Goal: Information Seeking & Learning: Learn about a topic

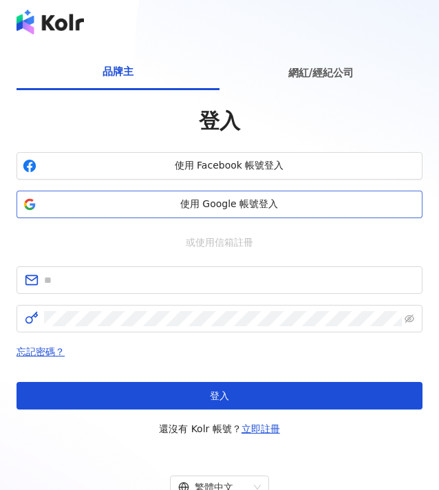
click at [198, 197] on span "使用 Google 帳號登入" at bounding box center [229, 204] width 374 height 14
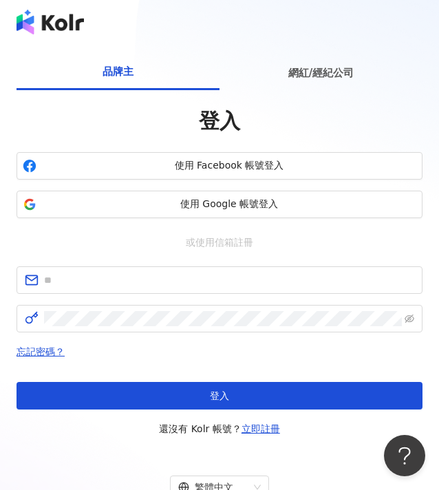
click at [202, 220] on div "登入 使用 Facebook 帳號登入 使用 Google 帳號登入 或使用信箱註冊 忘記密碼？ 登入 還沒有 Kolr 帳號？ 立即註冊" at bounding box center [220, 272] width 406 height 330
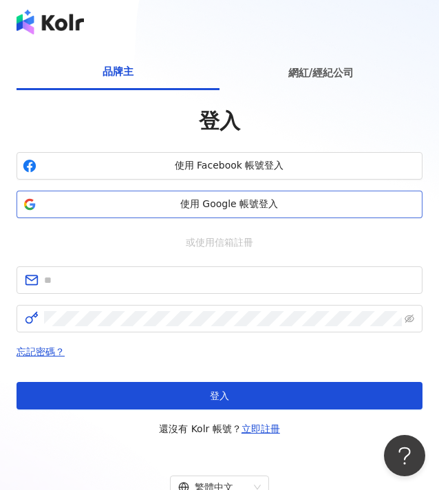
click at [204, 209] on span "使用 Google 帳號登入" at bounding box center [229, 204] width 374 height 14
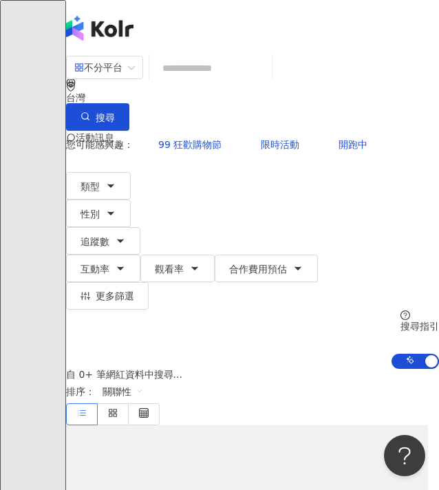
click at [224, 81] on input "search" at bounding box center [210, 68] width 111 height 26
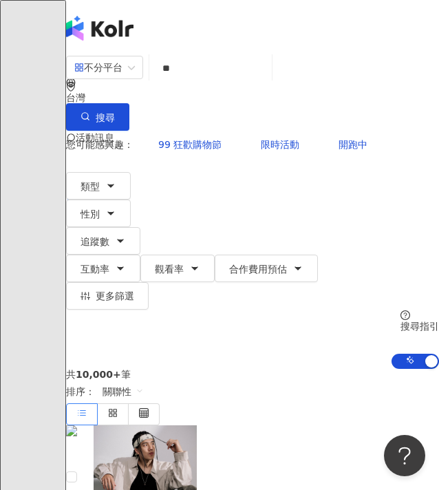
type input "**"
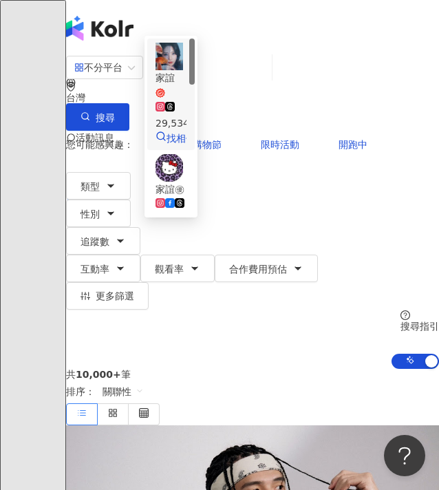
click at [186, 138] on div "家誼 29,534 追蹤者 找相似" at bounding box center [170, 94] width 31 height 103
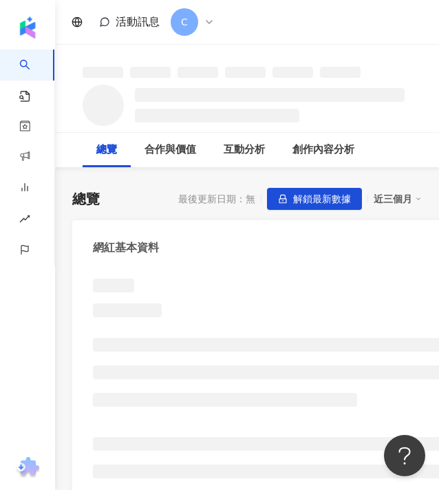
scroll to position [14, 0]
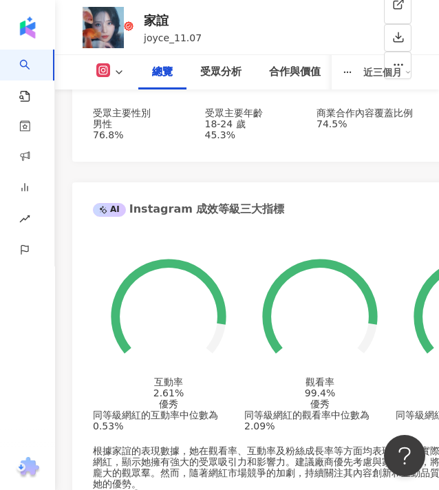
scroll to position [568, 0]
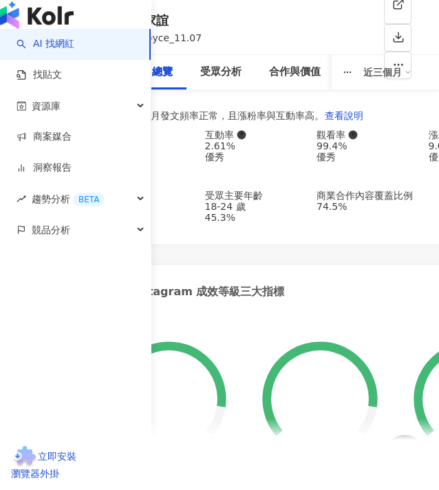
click at [53, 51] on link "AI 找網紅" at bounding box center [46, 44] width 58 height 14
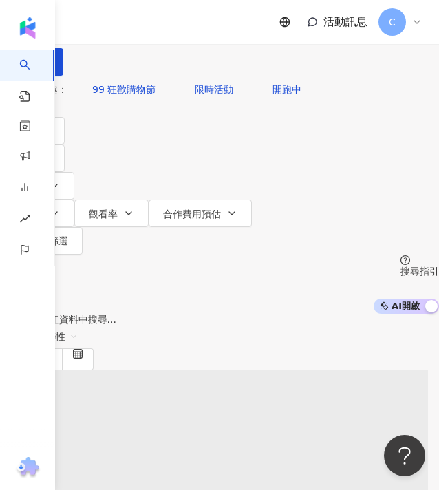
type input "*****"
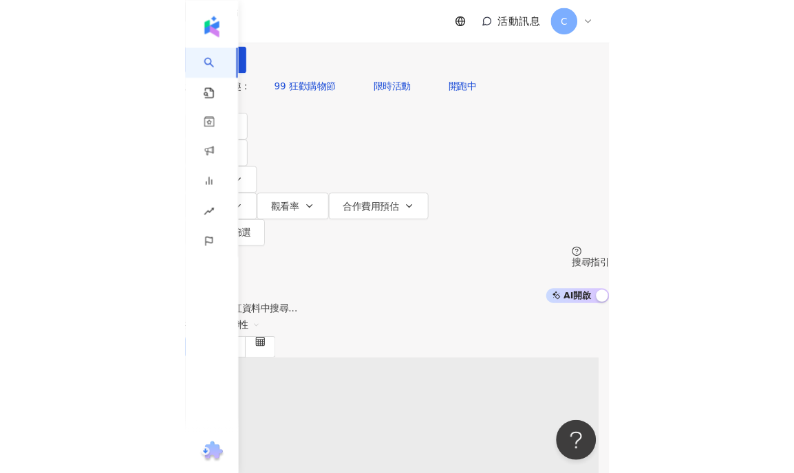
scroll to position [0, 21]
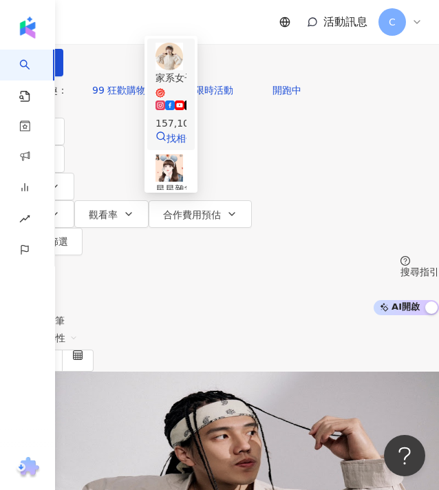
click at [186, 140] on div "家系女子 ✦ 星星 157,104 追蹤者 找相似" at bounding box center [170, 94] width 31 height 103
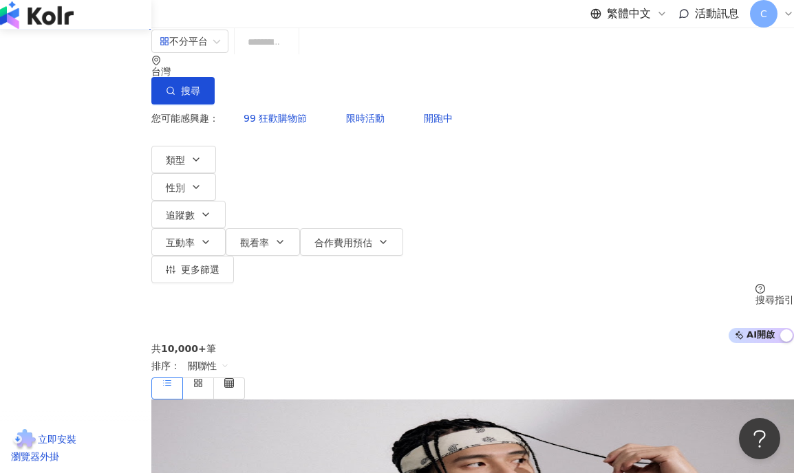
scroll to position [0, 0]
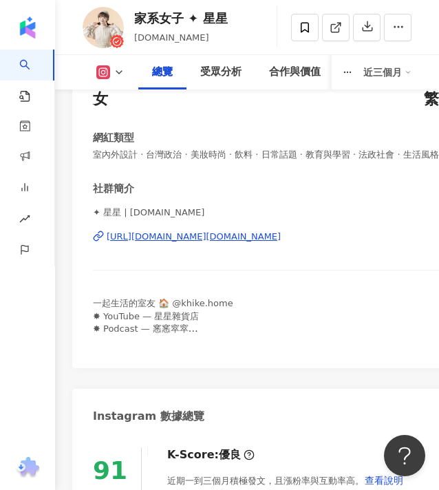
scroll to position [65, 0]
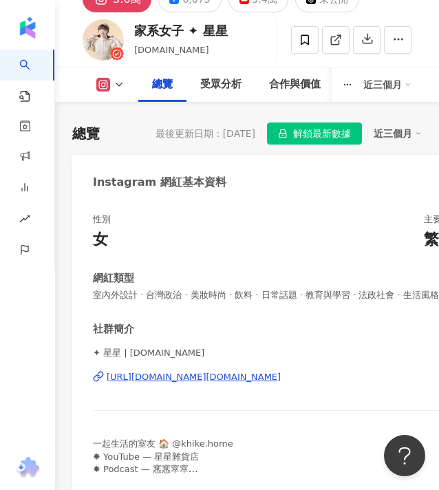
click at [103, 80] on rect at bounding box center [103, 85] width 11 height 10
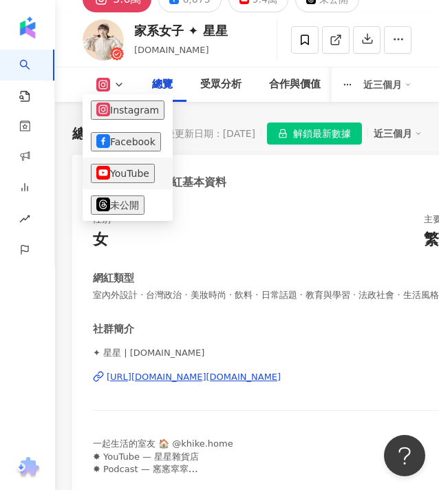
click at [123, 181] on button "YouTube" at bounding box center [123, 173] width 64 height 19
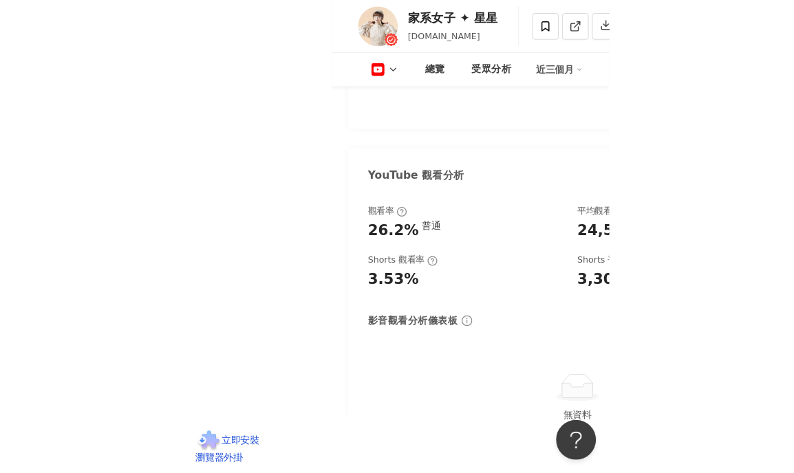
scroll to position [3699, 0]
